Goal: Task Accomplishment & Management: Go to known website

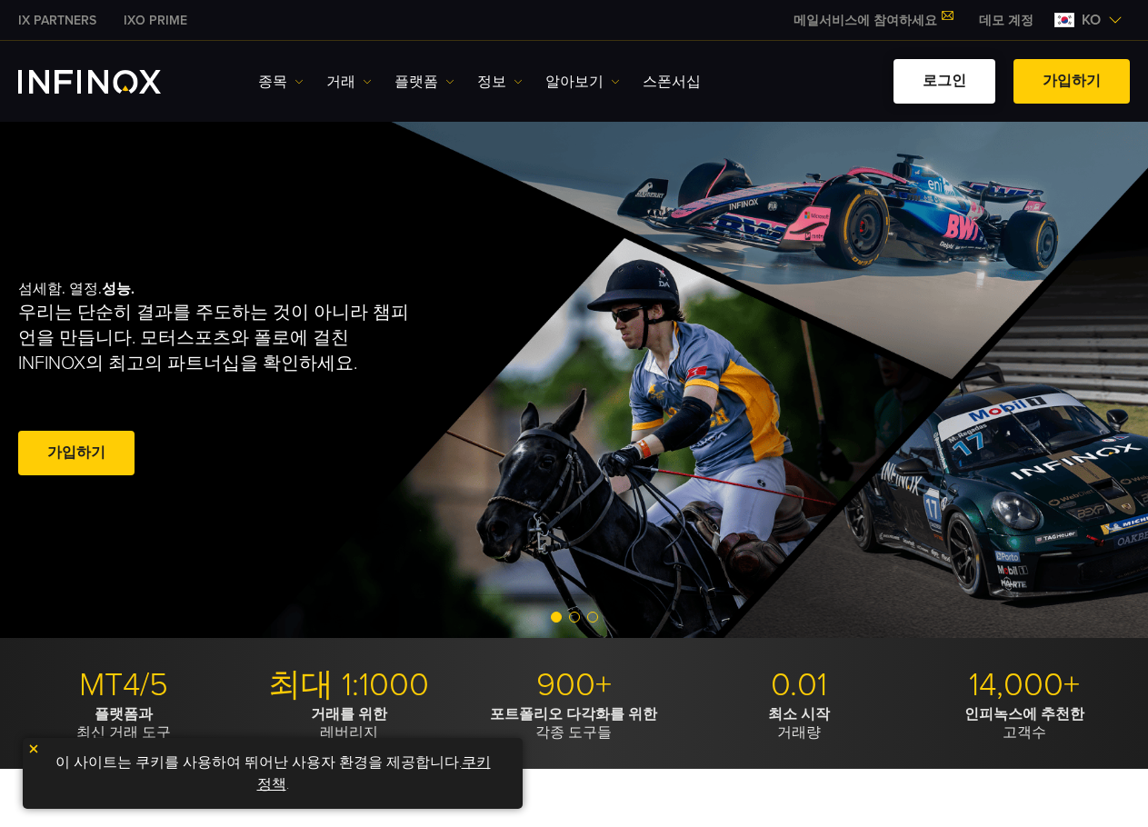
click at [966, 72] on link "로그인" at bounding box center [945, 81] width 102 height 45
